Goal: Communication & Community: Answer question/provide support

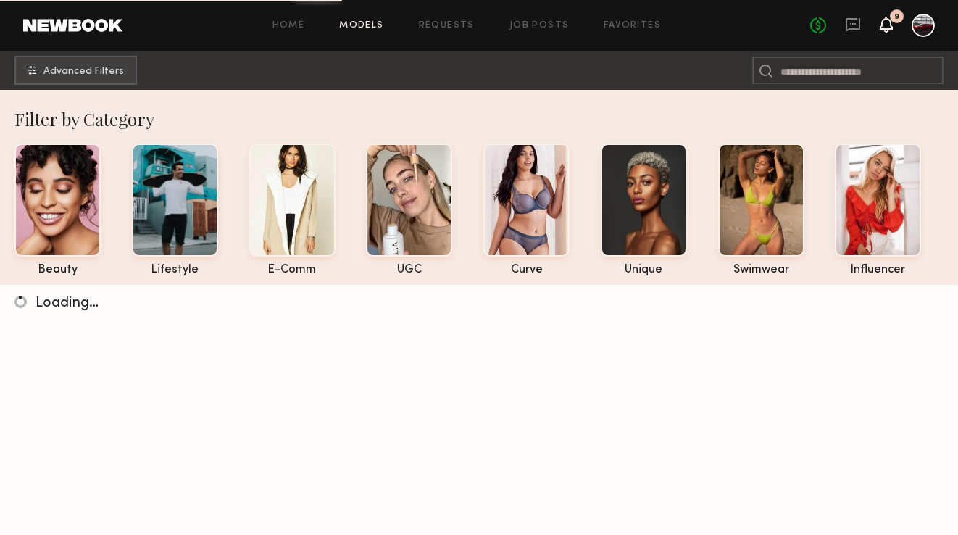
click at [885, 19] on icon at bounding box center [886, 24] width 12 height 10
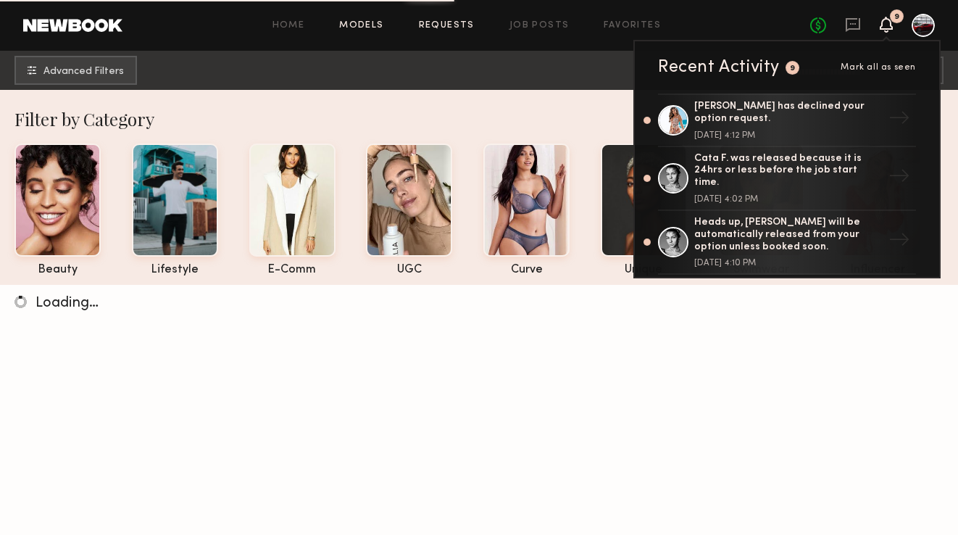
click at [446, 23] on link "Requests" at bounding box center [447, 25] width 56 height 9
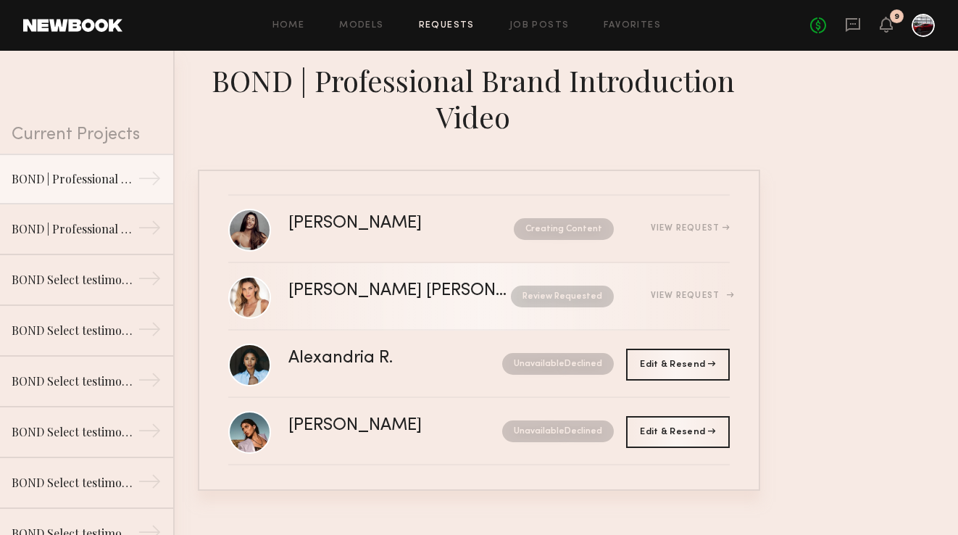
click at [391, 299] on div "[PERSON_NAME] [PERSON_NAME] Review Requested View Request" at bounding box center [508, 297] width 441 height 28
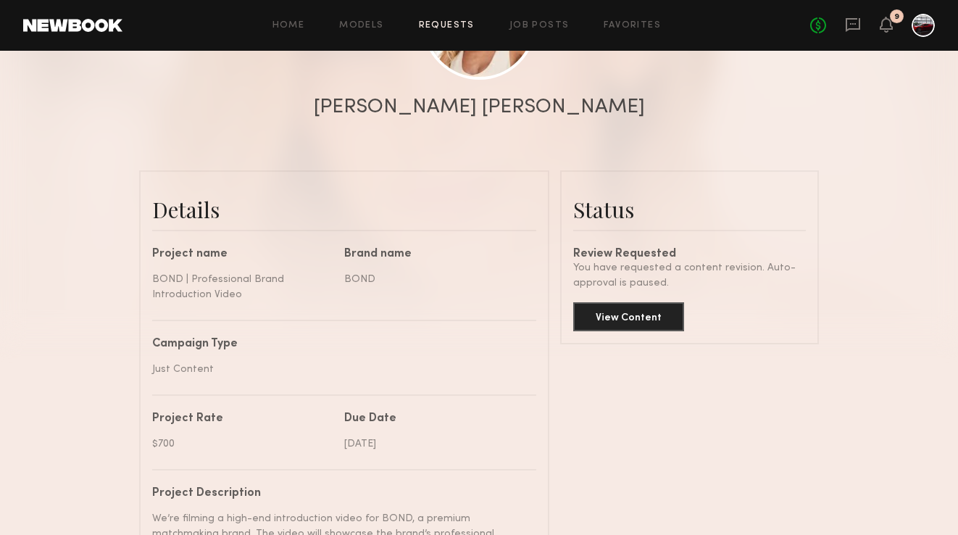
scroll to position [292, 0]
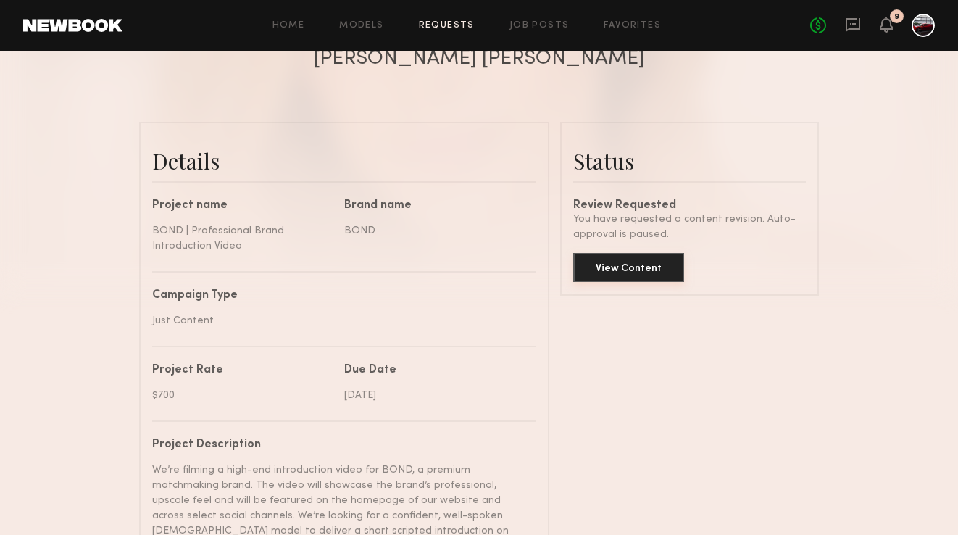
click at [621, 269] on button "View Content" at bounding box center [628, 267] width 111 height 29
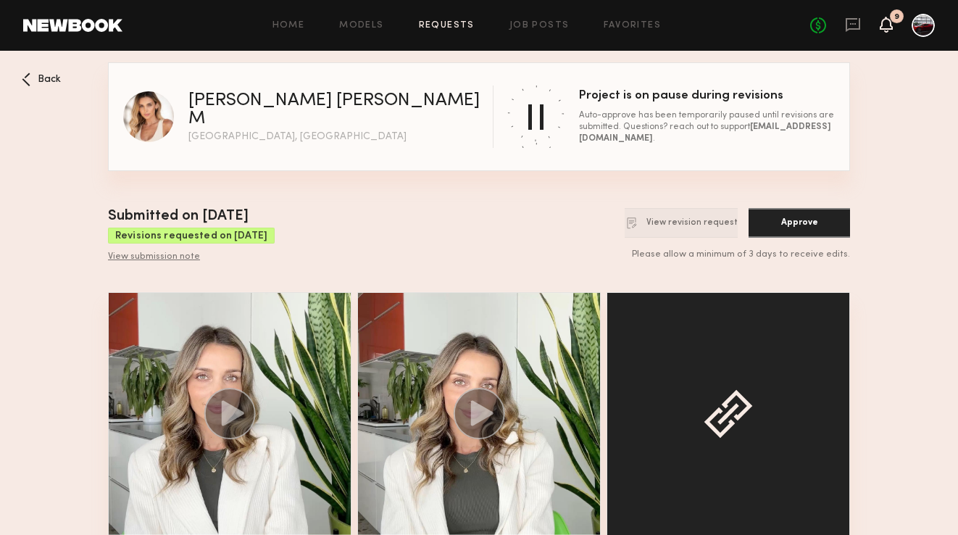
click at [884, 26] on icon at bounding box center [886, 24] width 12 height 10
